Goal: Check status: Check status

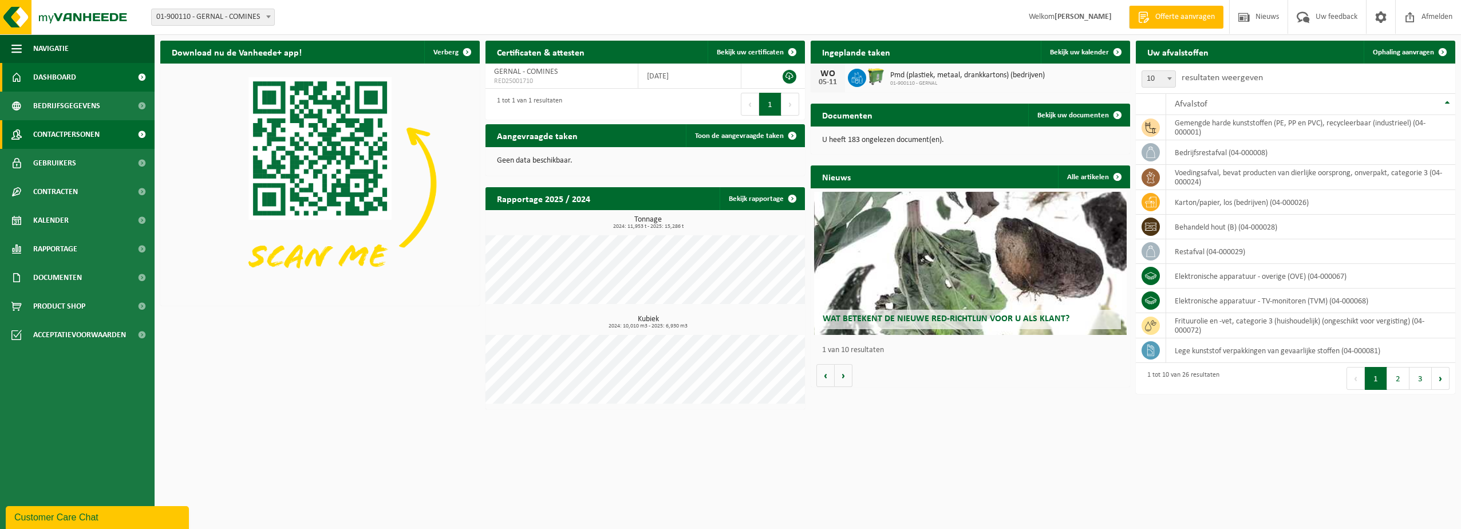
click at [103, 139] on link "Contactpersonen" at bounding box center [77, 134] width 155 height 29
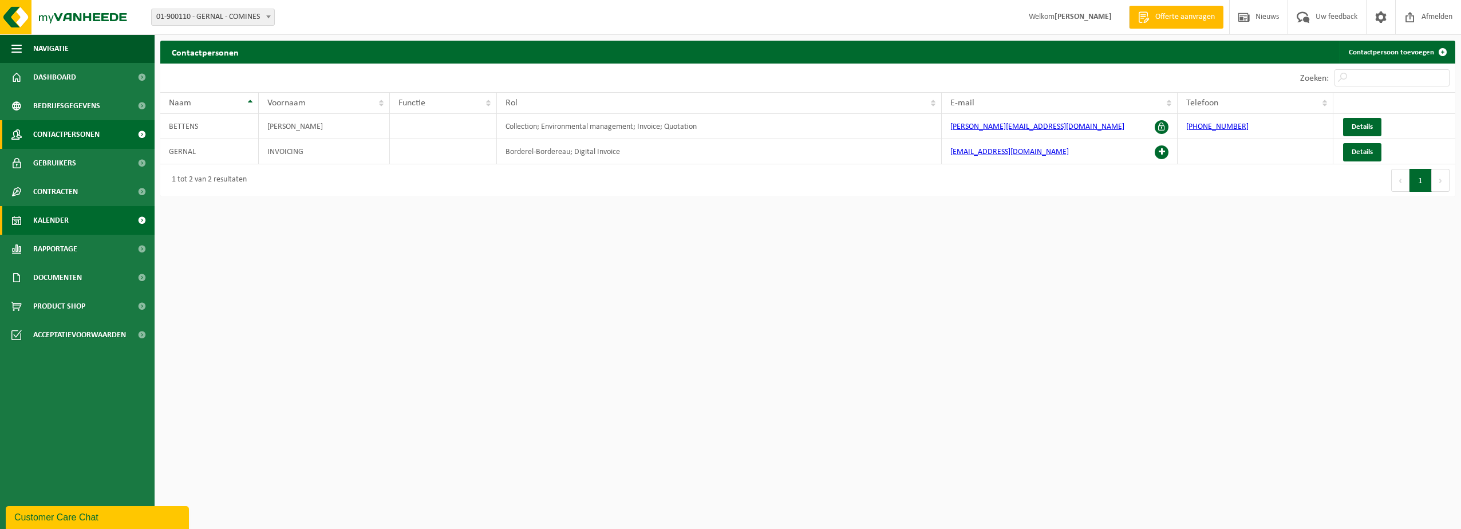
click at [94, 214] on link "Kalender" at bounding box center [77, 220] width 155 height 29
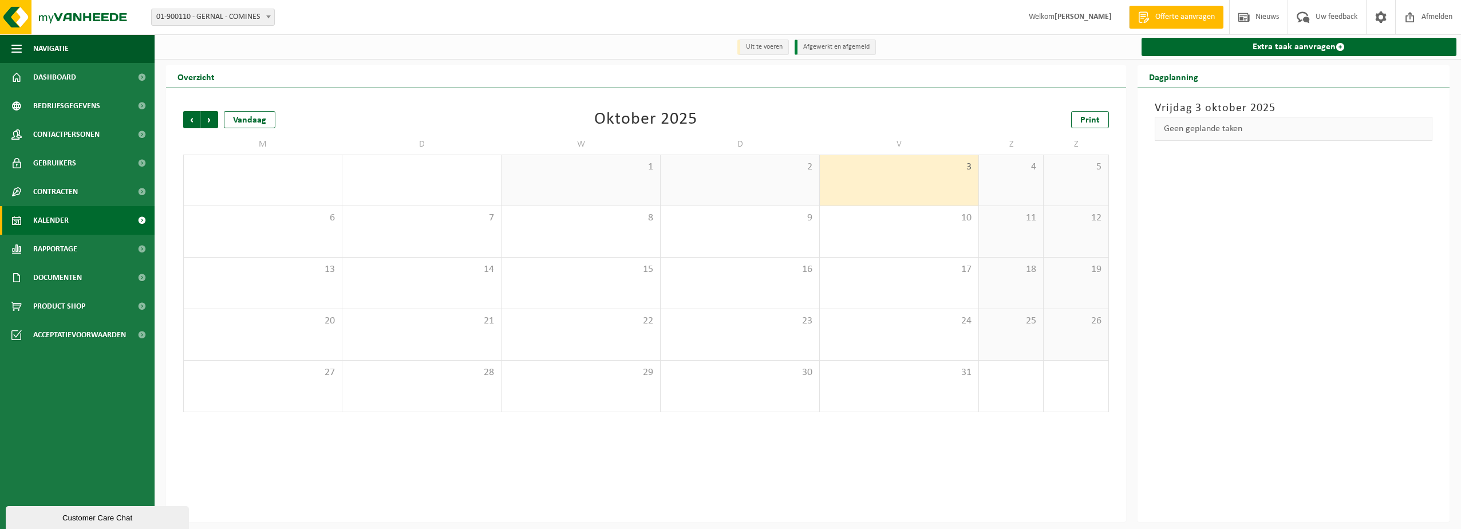
click at [786, 182] on div "2" at bounding box center [740, 180] width 159 height 50
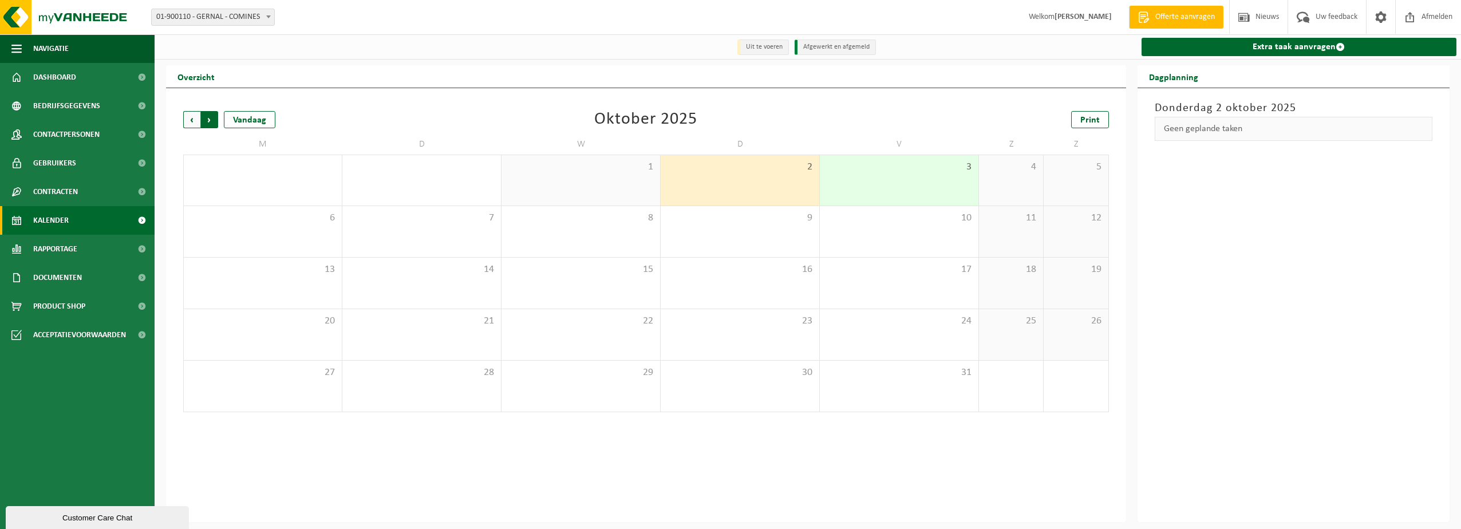
click at [194, 120] on span "Vorige" at bounding box center [191, 119] width 17 height 17
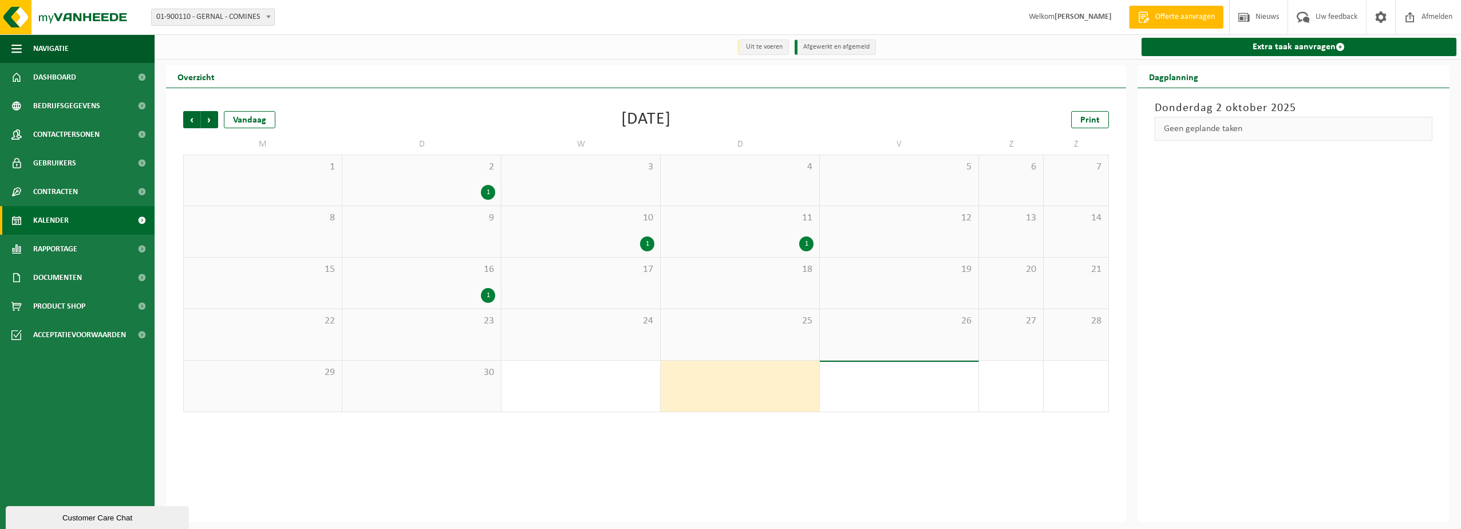
click at [834, 338] on div "26" at bounding box center [899, 334] width 159 height 51
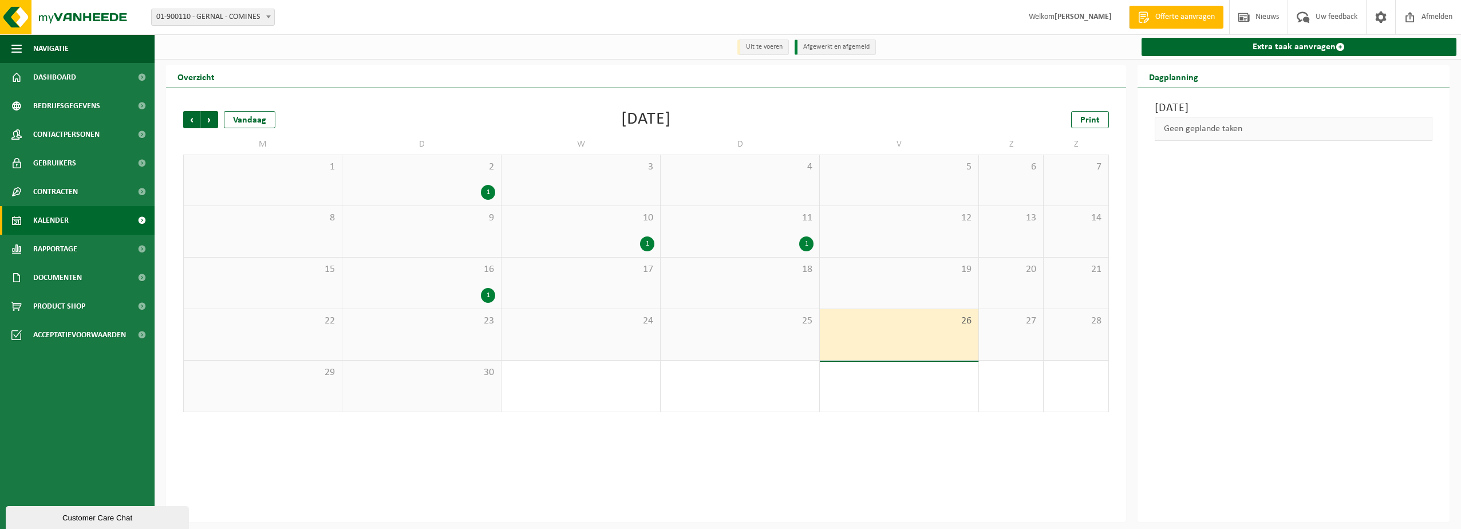
click at [787, 337] on div "25" at bounding box center [740, 334] width 159 height 51
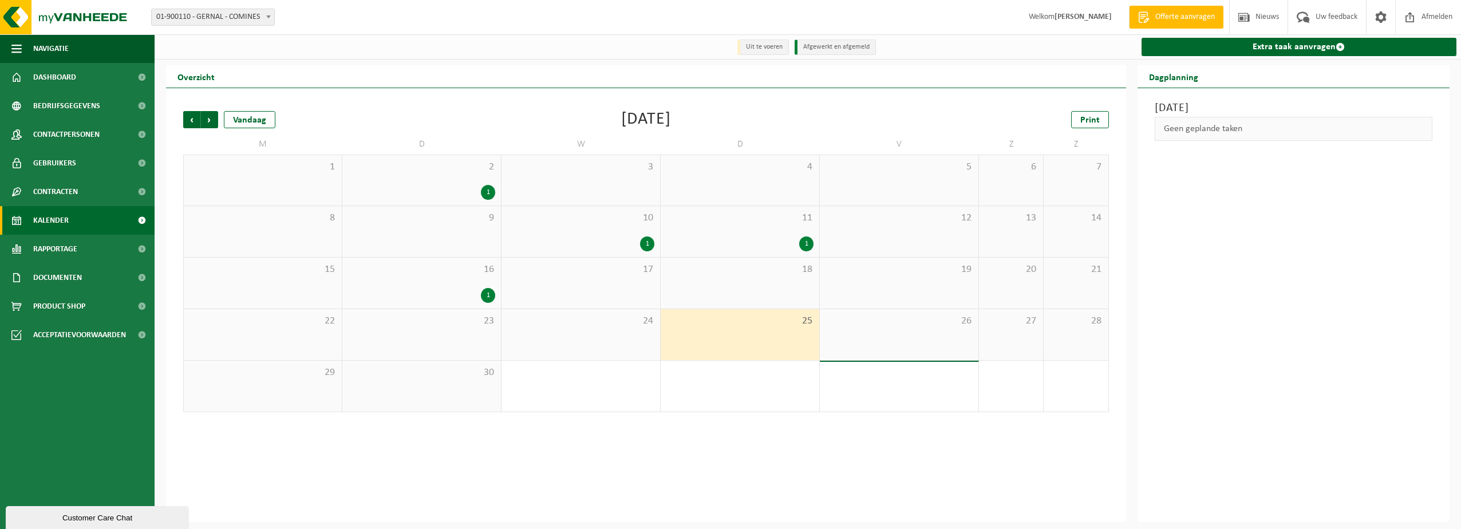
click at [656, 334] on div "24" at bounding box center [581, 334] width 159 height 51
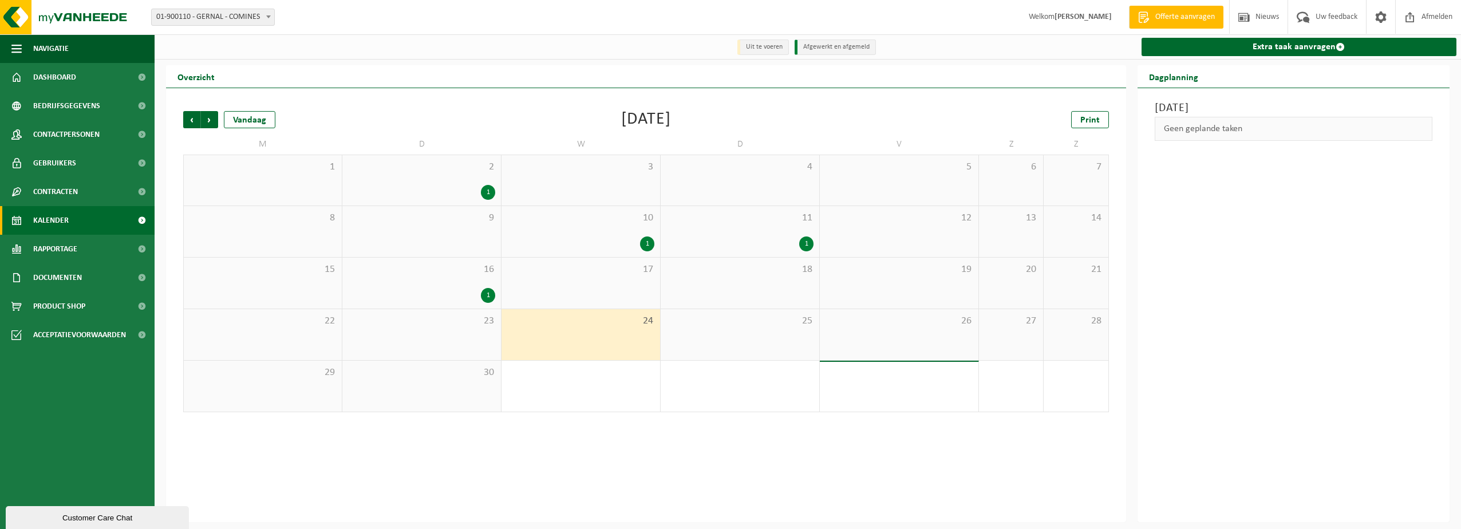
click at [707, 466] on div "Vorige Volgende Vandaag September 2025 Print M D W D V Z Z 1 2 1 3 4 5 6 7 8 9 …" at bounding box center [646, 305] width 960 height 434
click at [458, 278] on div "16 1" at bounding box center [421, 283] width 159 height 51
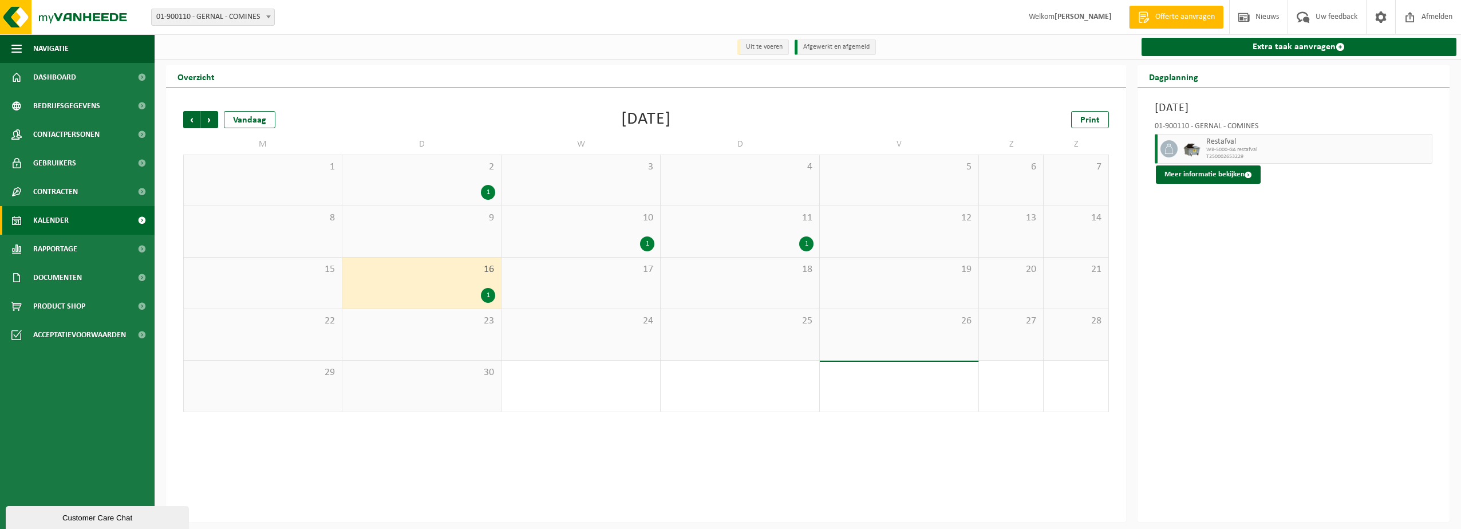
click at [726, 435] on div "Vorige Volgende Vandaag September 2025 Print M D W D V Z Z 1 2 1 3 4 5 6 7 8 9 …" at bounding box center [646, 305] width 960 height 434
click at [87, 514] on div "Customer Care Chat" at bounding box center [97, 518] width 166 height 9
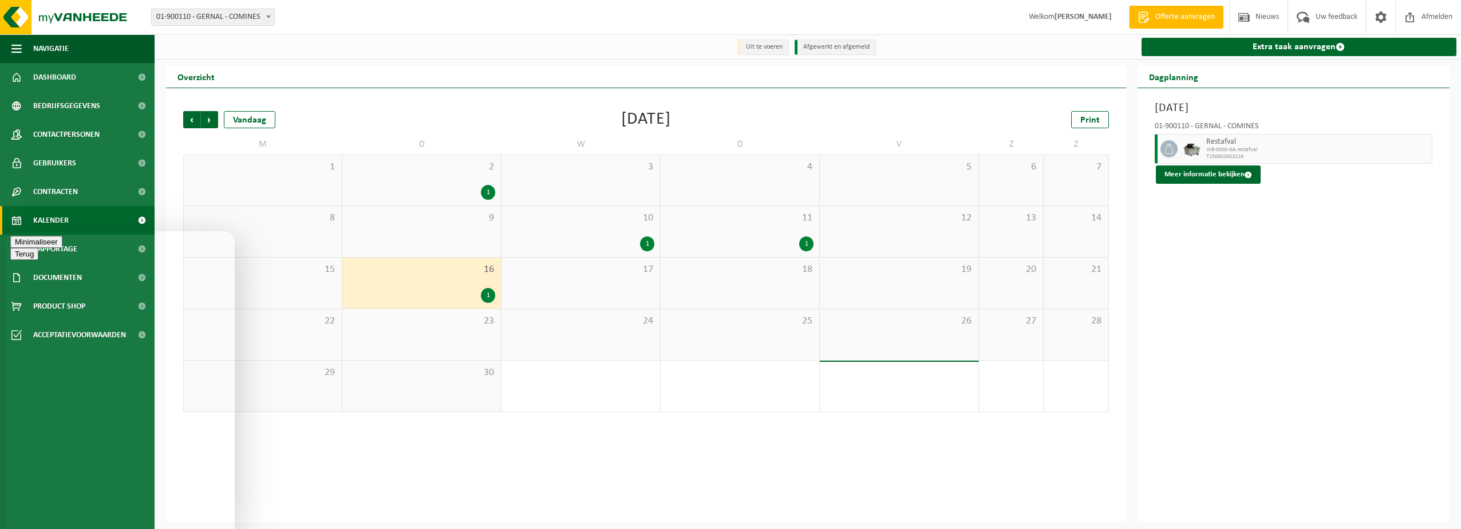
click at [62, 246] on button "Minimaliseer" at bounding box center [36, 242] width 52 height 12
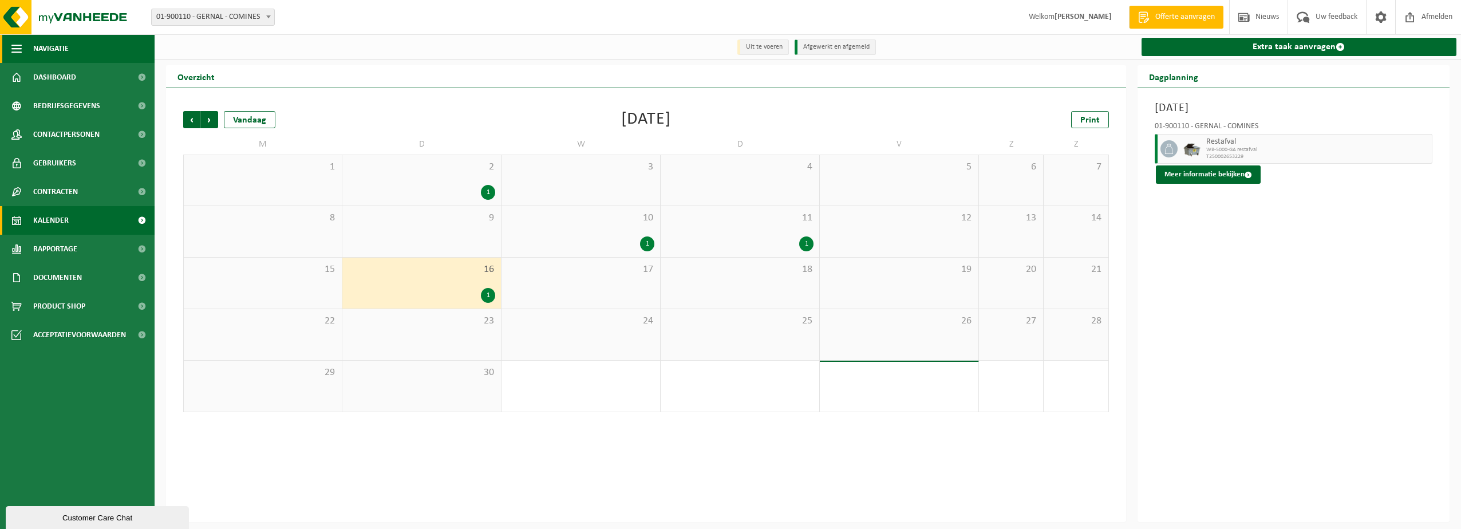
click at [21, 38] on span "button" at bounding box center [16, 48] width 10 height 29
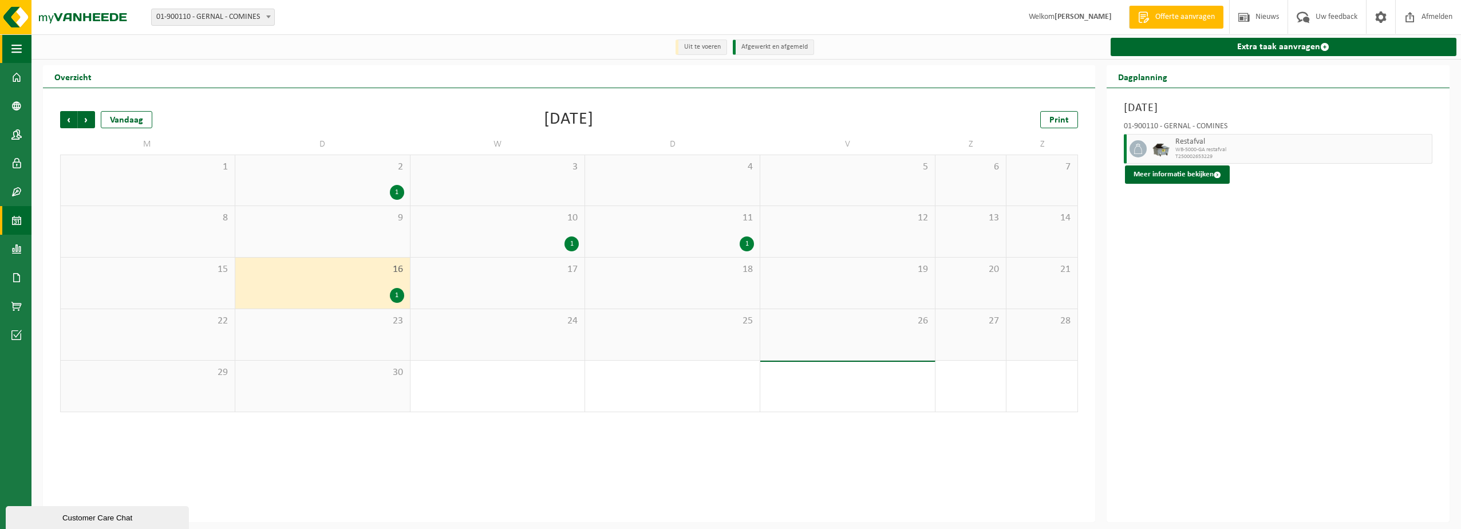
click at [21, 38] on span "button" at bounding box center [16, 48] width 10 height 29
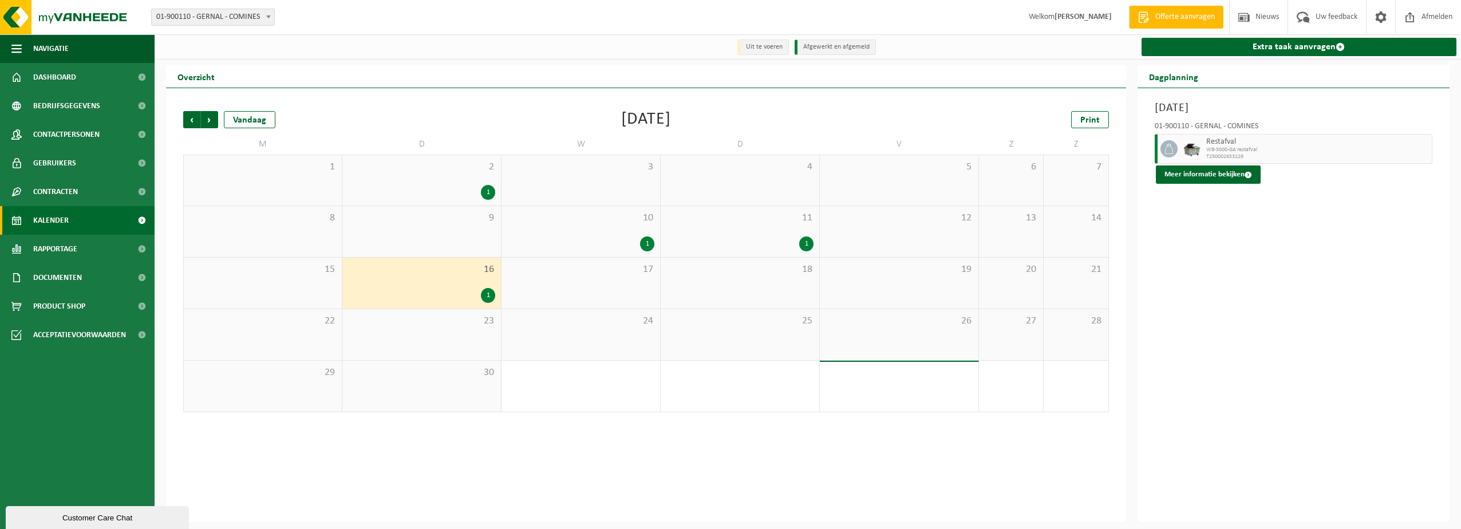
click at [844, 476] on div "Vorige Volgende Vandaag September 2025 Print M D W D V Z Z 1 2 1 3 4 5 6 7 8 9 …" at bounding box center [646, 305] width 960 height 434
click at [696, 248] on div "1" at bounding box center [740, 244] width 147 height 15
